Goal: Complete application form: Complete application form

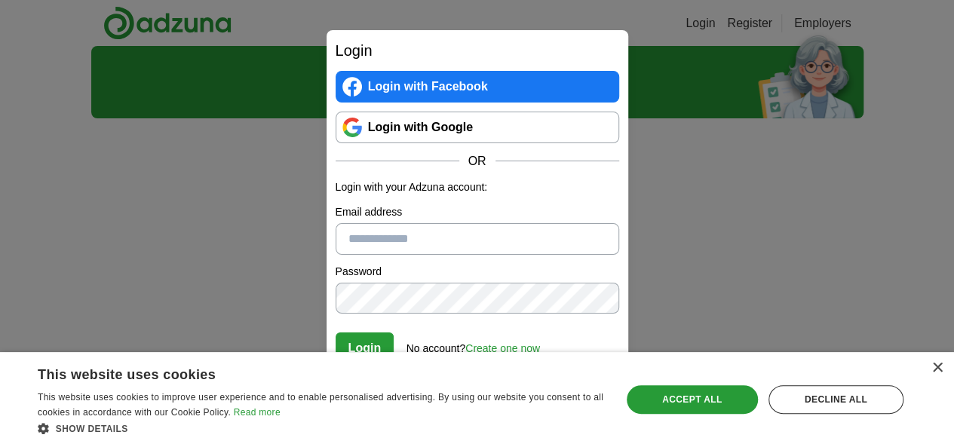
click at [421, 231] on input "Email address" at bounding box center [476, 239] width 283 height 32
type input "**********"
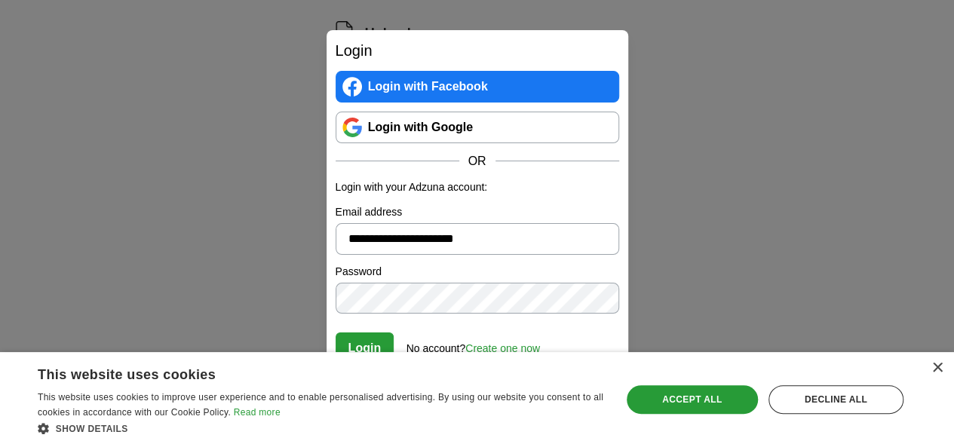
scroll to position [204, 0]
click at [504, 348] on link "Create one now" at bounding box center [502, 348] width 75 height 12
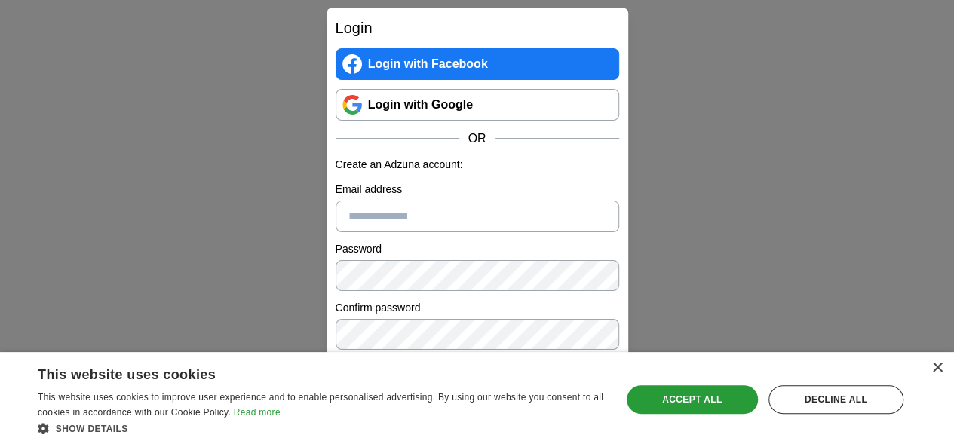
click at [425, 221] on input "Email address" at bounding box center [476, 217] width 283 height 32
type input "**********"
click at [712, 405] on div "Accept all" at bounding box center [691, 399] width 131 height 29
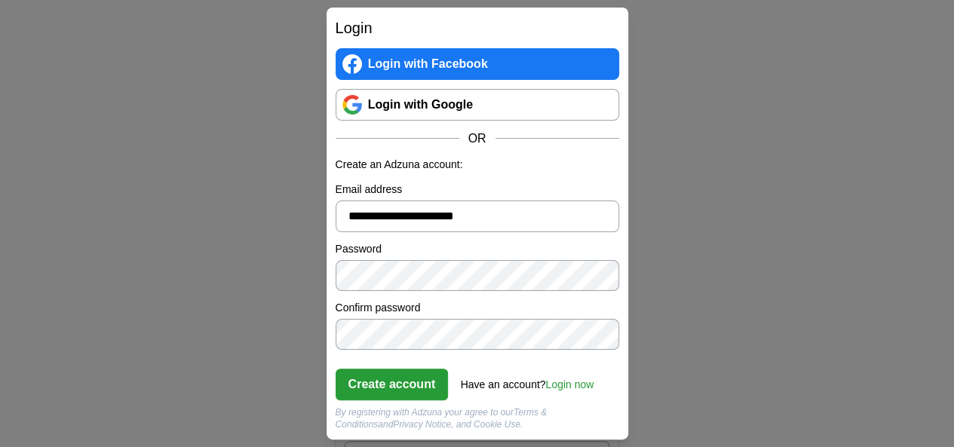
click at [528, 256] on label "Password" at bounding box center [476, 249] width 283 height 16
click at [431, 382] on button "Create account" at bounding box center [391, 385] width 113 height 32
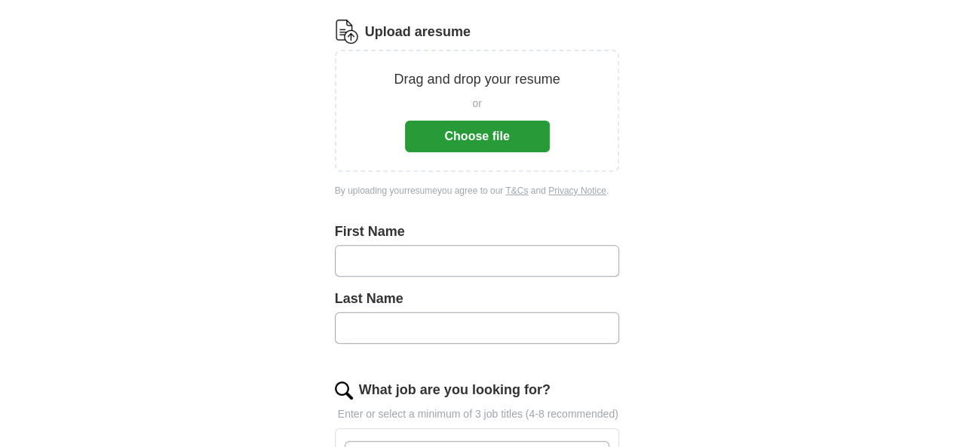
drag, startPoint x: 0, startPoint y: 0, endPoint x: 446, endPoint y: 289, distance: 532.0
click at [446, 289] on div "First Name Last Name" at bounding box center [477, 295] width 285 height 146
type input "****"
type input "*******"
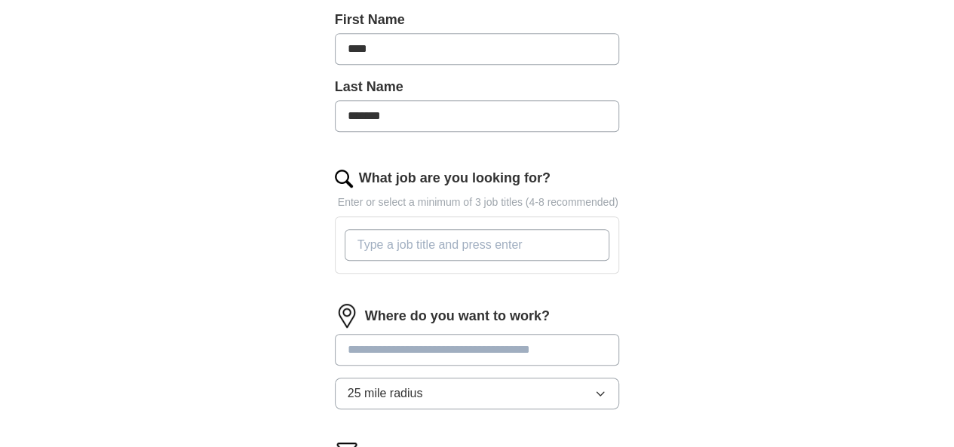
scroll to position [417, 0]
click at [514, 228] on input "What job are you looking for?" at bounding box center [477, 244] width 265 height 32
click at [525, 229] on input "What job are you looking for?" at bounding box center [477, 245] width 265 height 32
type input "Dynamic 365 CRM"
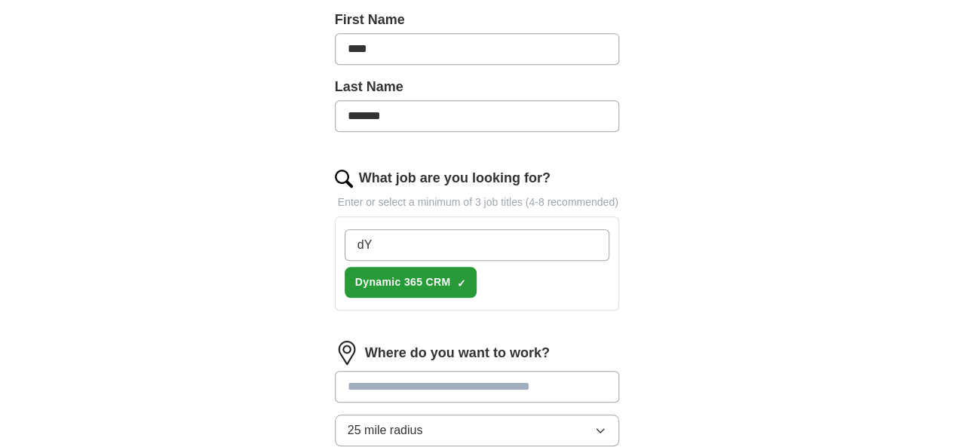
type input "d"
type input "Dynamic 365 Power Platform"
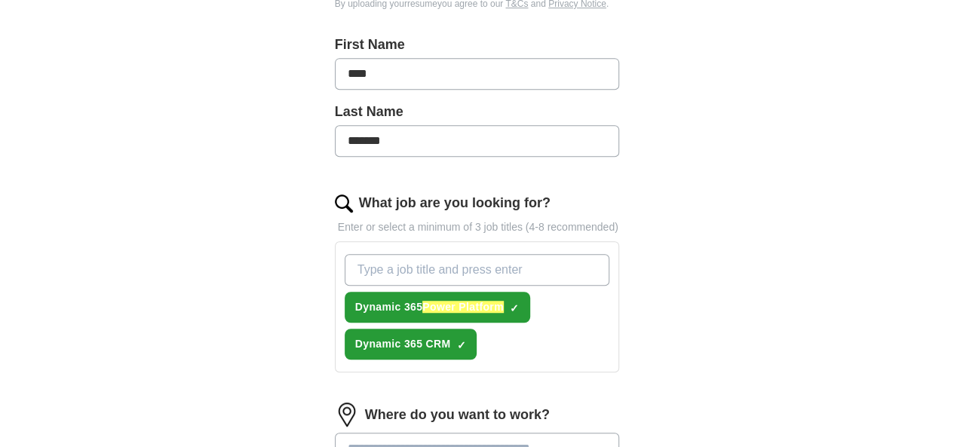
scroll to position [391, 0]
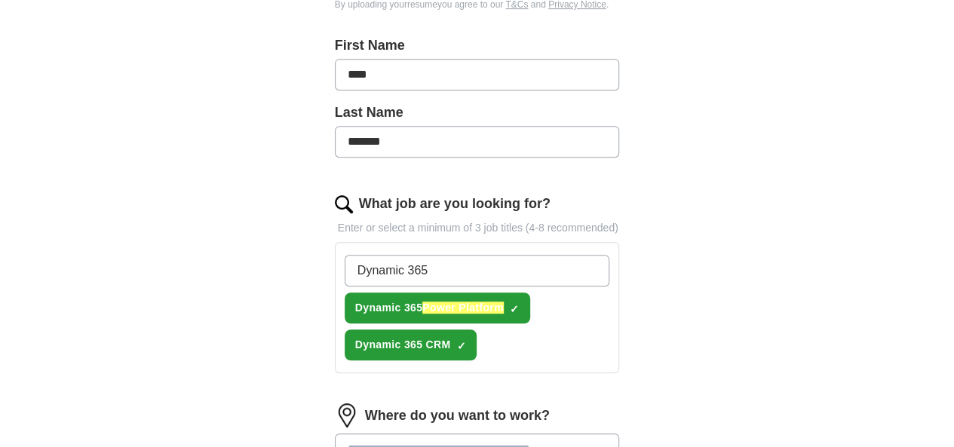
click at [481, 255] on input "Dynamic 365" at bounding box center [477, 271] width 265 height 32
type input "Dynamic 365 Finance & Operation"
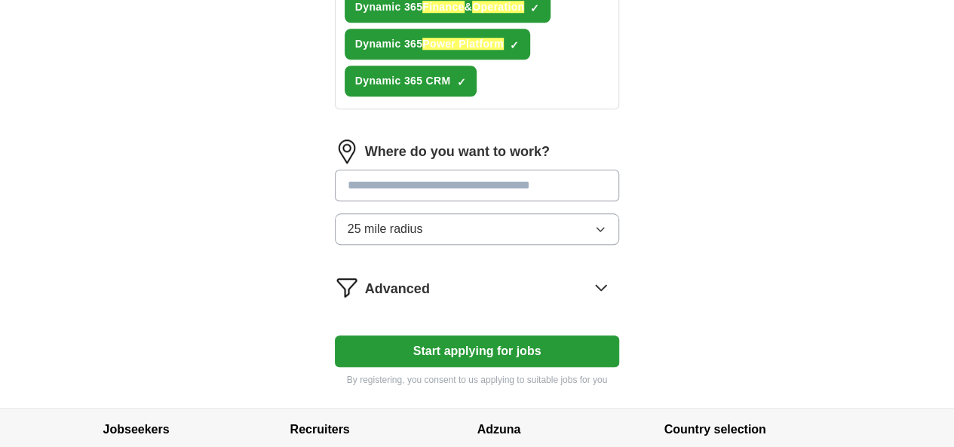
scroll to position [694, 0]
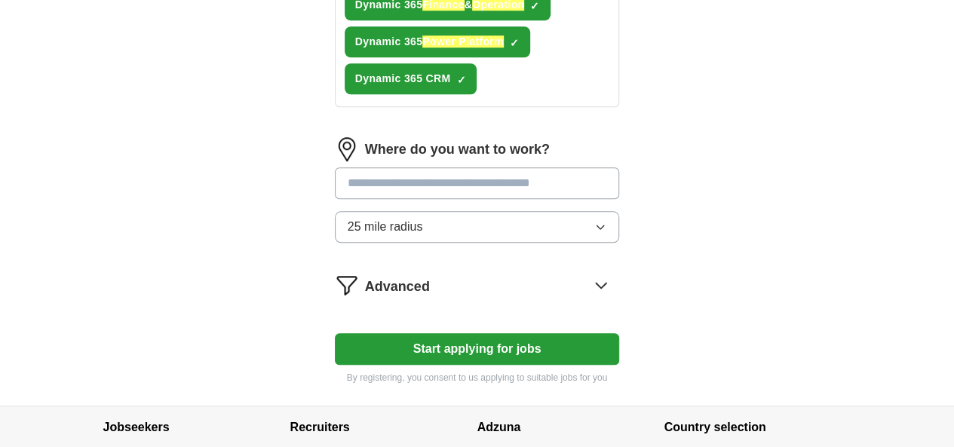
click at [566, 167] on input "text" at bounding box center [477, 183] width 285 height 32
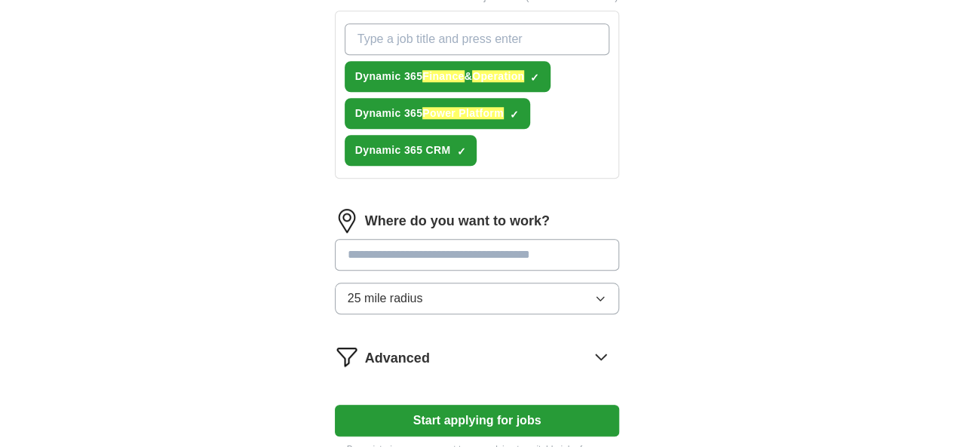
scroll to position [621, 0]
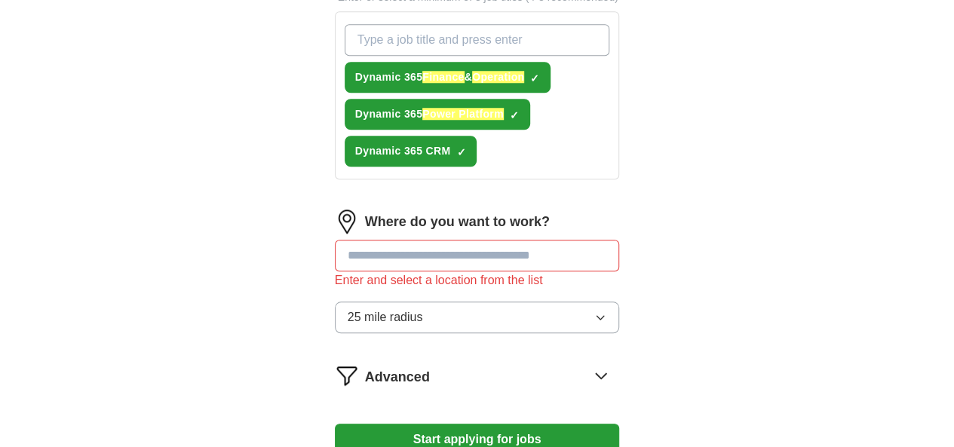
click at [620, 299] on form "Upload a resume Drag and drop your resume or Choose file By uploading your resu…" at bounding box center [477, 39] width 285 height 872
click at [452, 240] on input "text" at bounding box center [477, 256] width 285 height 32
type input "*"
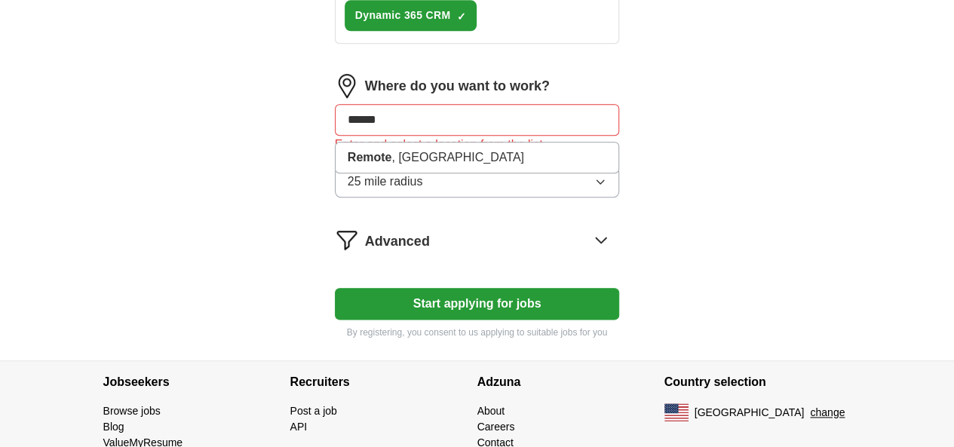
type input "******"
click at [528, 288] on button "Start applying for jobs" at bounding box center [477, 304] width 285 height 32
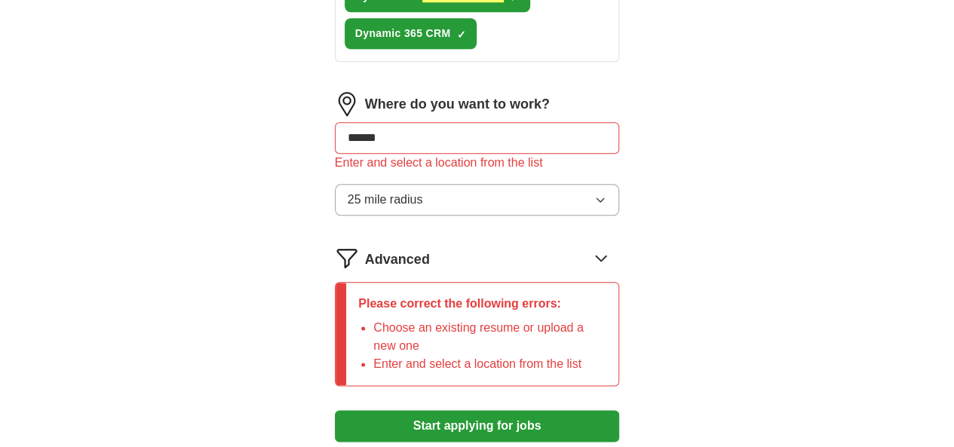
scroll to position [775, 0]
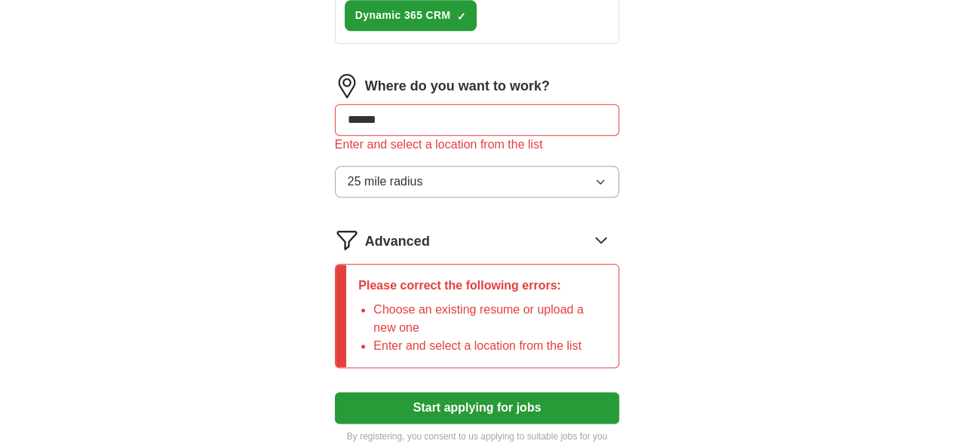
click at [613, 228] on icon at bounding box center [601, 240] width 24 height 24
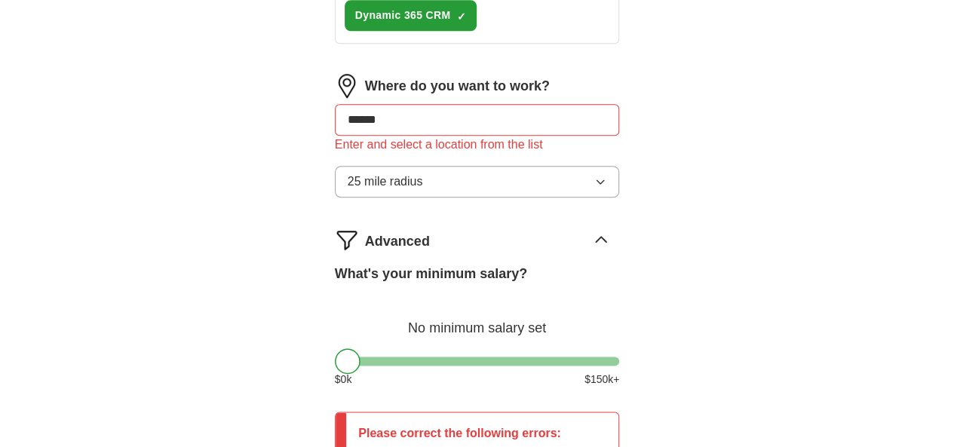
click at [468, 295] on div "What's your minimum salary? No minimum salary set $ 0 k $ 150 k+" at bounding box center [477, 332] width 285 height 136
click at [462, 357] on div at bounding box center [477, 361] width 285 height 9
click at [501, 296] on div "What's your minimum salary? At least $ 84k per year $ 0 k $ 150 k+" at bounding box center [477, 332] width 285 height 136
click at [520, 357] on div at bounding box center [477, 361] width 285 height 9
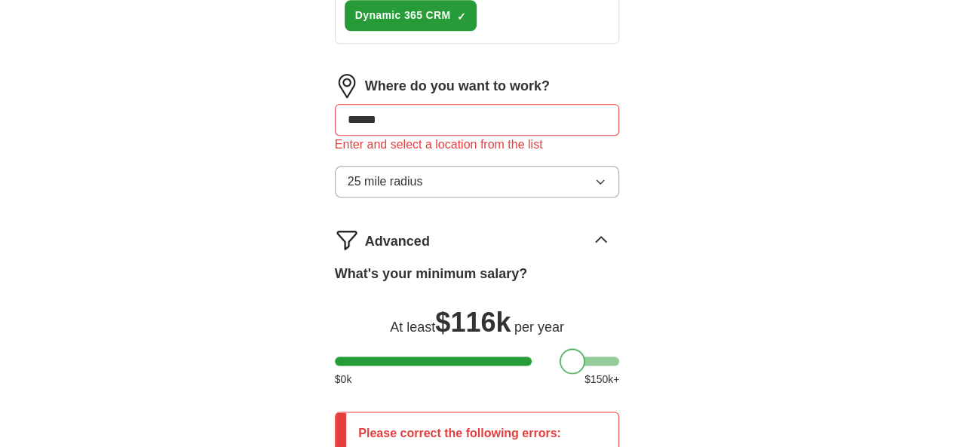
click at [546, 357] on div at bounding box center [477, 361] width 285 height 9
click at [588, 357] on div at bounding box center [477, 361] width 285 height 9
drag, startPoint x: 608, startPoint y: 301, endPoint x: 567, endPoint y: 302, distance: 40.7
click at [567, 357] on div at bounding box center [477, 361] width 285 height 9
click at [580, 348] on div at bounding box center [593, 361] width 26 height 26
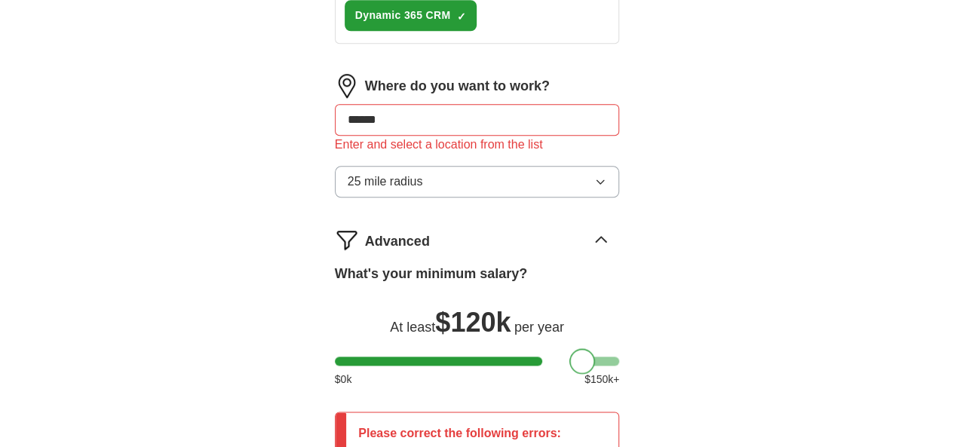
drag, startPoint x: 571, startPoint y: 301, endPoint x: 562, endPoint y: 299, distance: 10.1
click at [569, 348] on div at bounding box center [582, 361] width 26 height 26
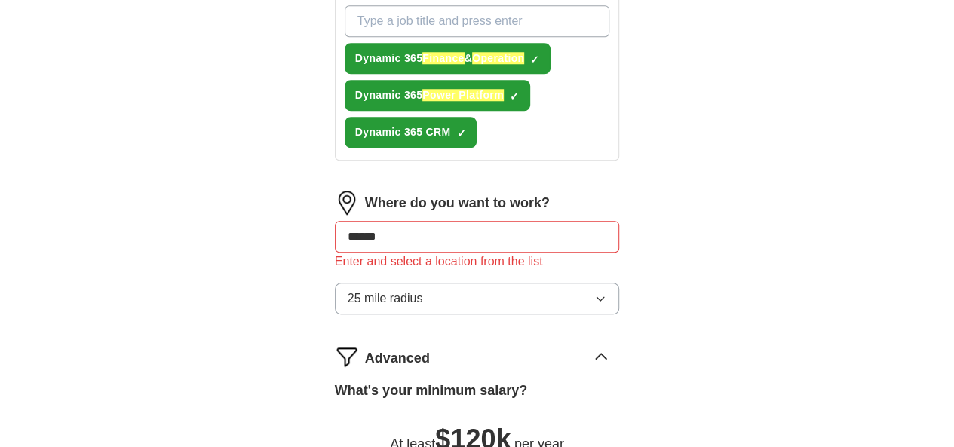
scroll to position [657, 0]
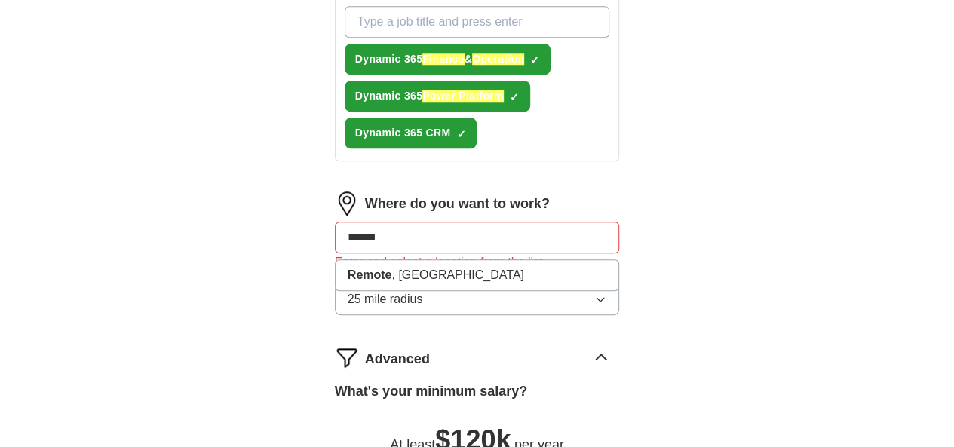
click at [543, 222] on input "******" at bounding box center [477, 238] width 285 height 32
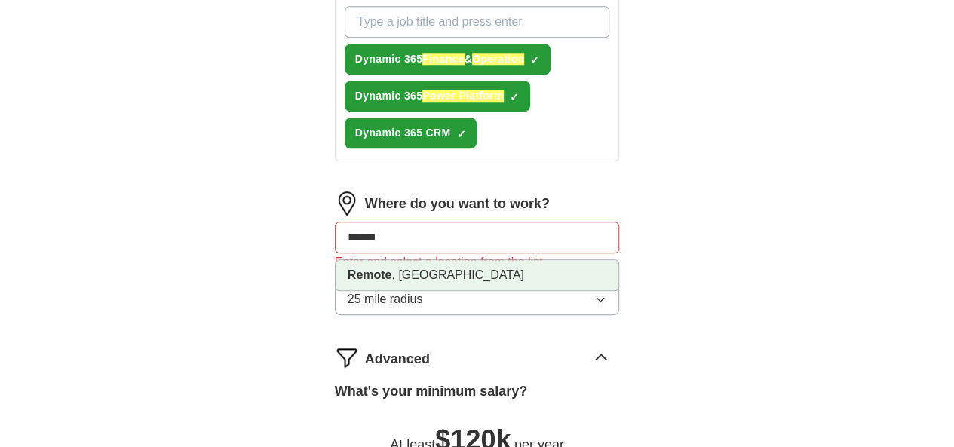
click at [511, 260] on li "Remote , [GEOGRAPHIC_DATA]" at bounding box center [476, 275] width 283 height 30
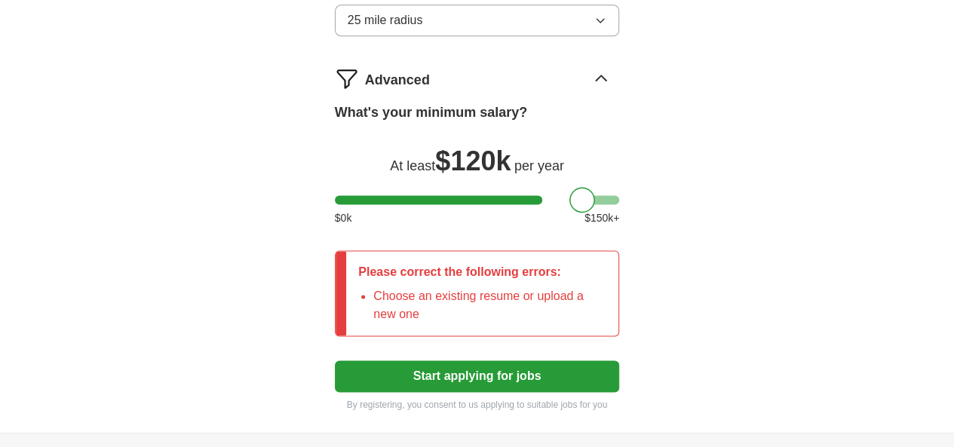
scroll to position [932, 0]
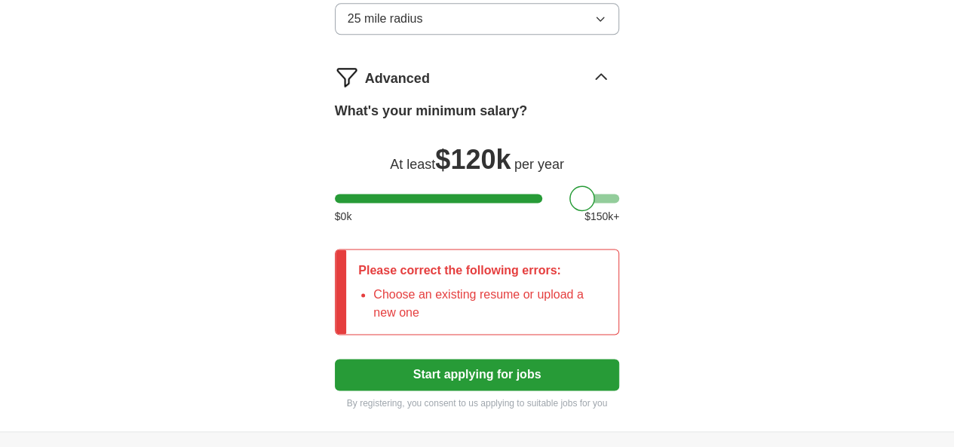
click at [510, 359] on button "Start applying for jobs" at bounding box center [477, 375] width 285 height 32
